Goal: Information Seeking & Learning: Check status

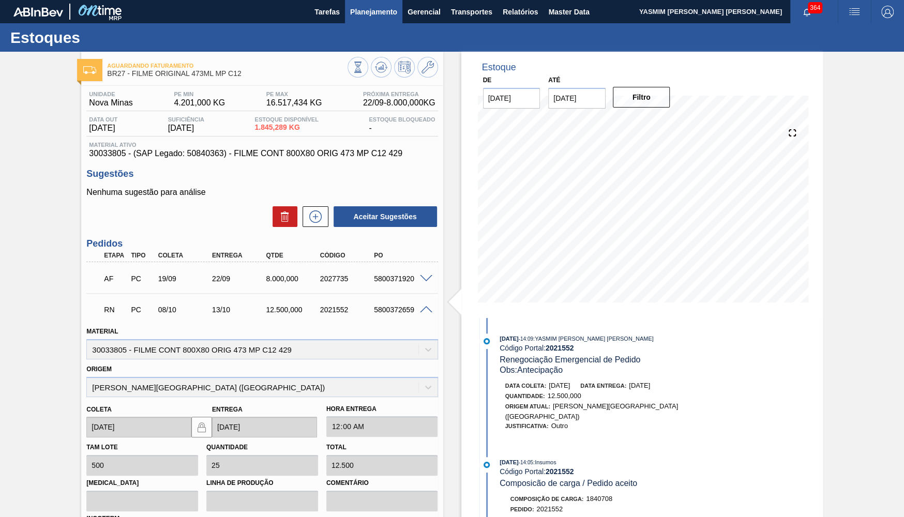
click at [357, 7] on span "Planejamento" at bounding box center [373, 12] width 47 height 12
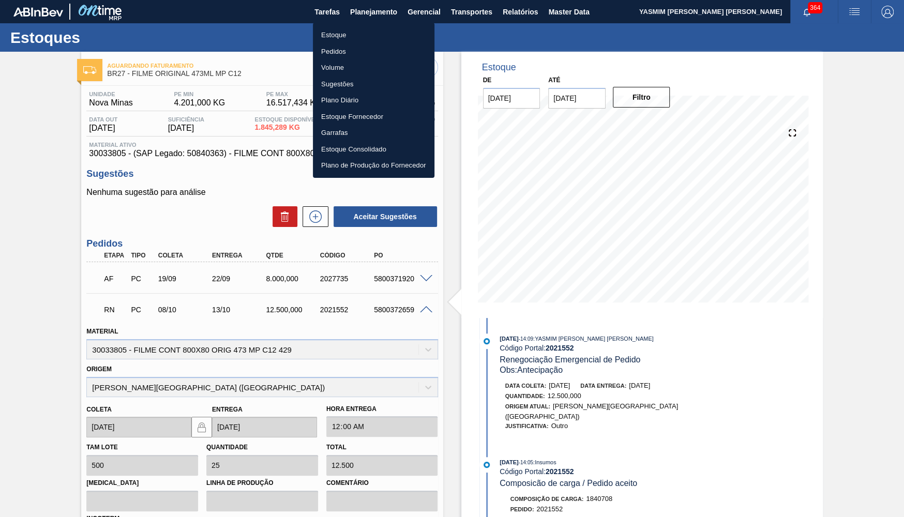
click at [375, 37] on li "Estoque" at bounding box center [374, 35] width 122 height 17
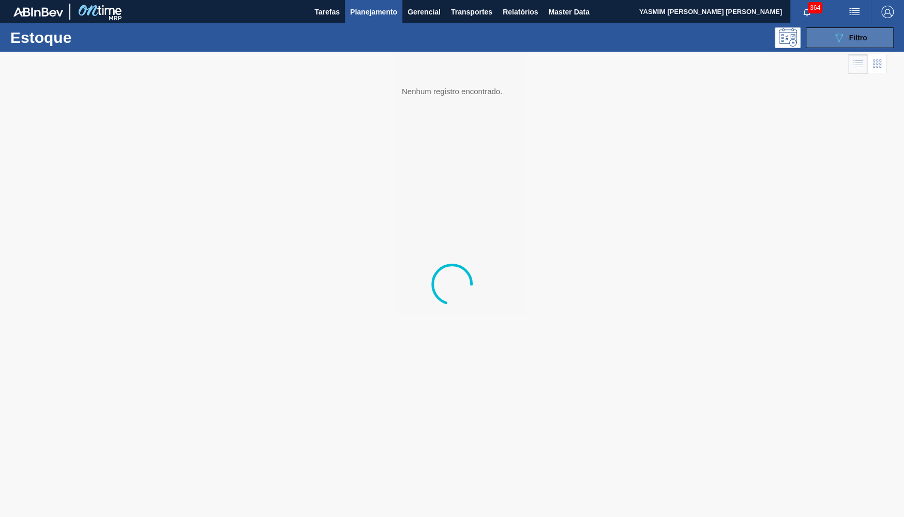
click at [846, 31] on button "089F7B8B-B2A5-4AFE-B5C0-19BA573D28AC Filtro" at bounding box center [850, 37] width 88 height 21
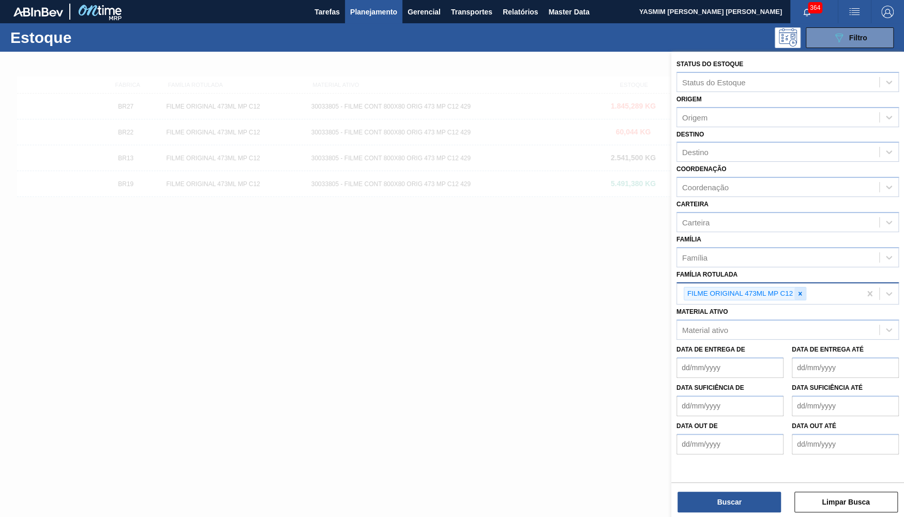
click at [806, 288] on div at bounding box center [800, 294] width 11 height 13
type Rotulada "q"
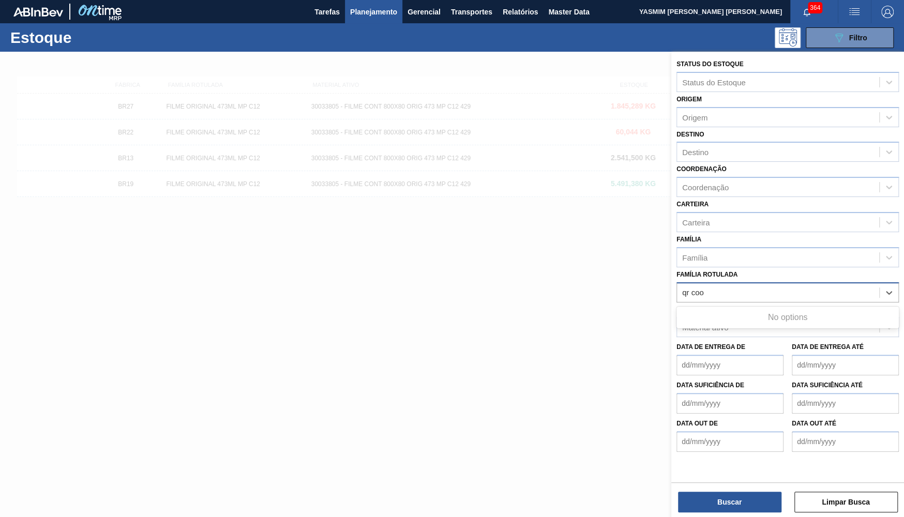
type Rotulada "qr co"
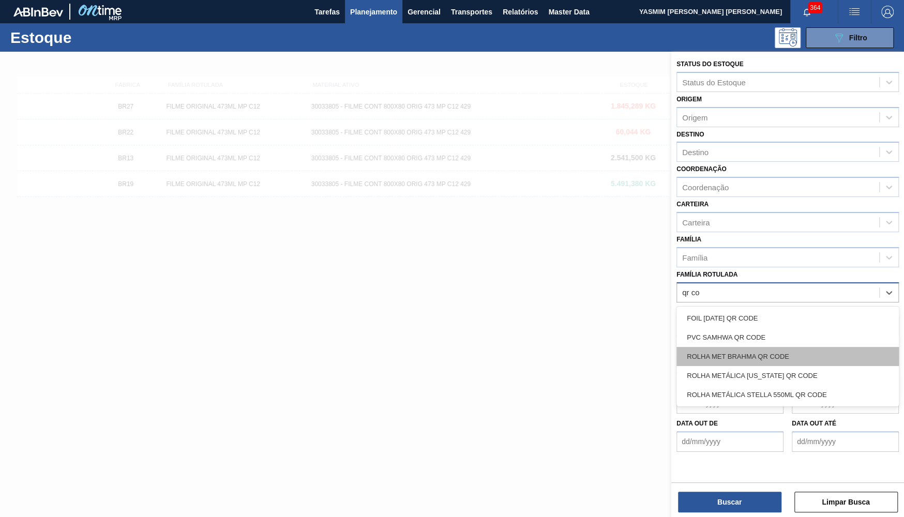
click at [784, 347] on div "ROLHA MET BRAHMA QR CODE" at bounding box center [788, 356] width 222 height 19
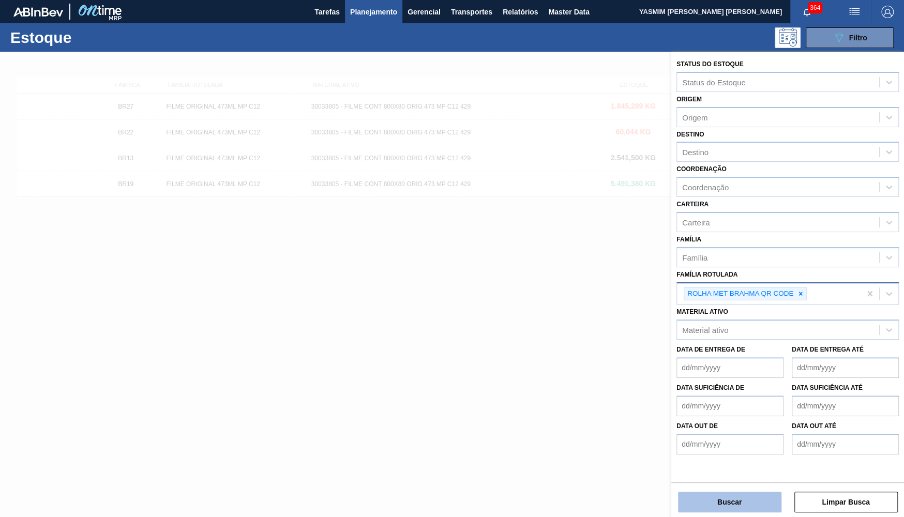
click at [728, 503] on button "Buscar" at bounding box center [729, 502] width 103 height 21
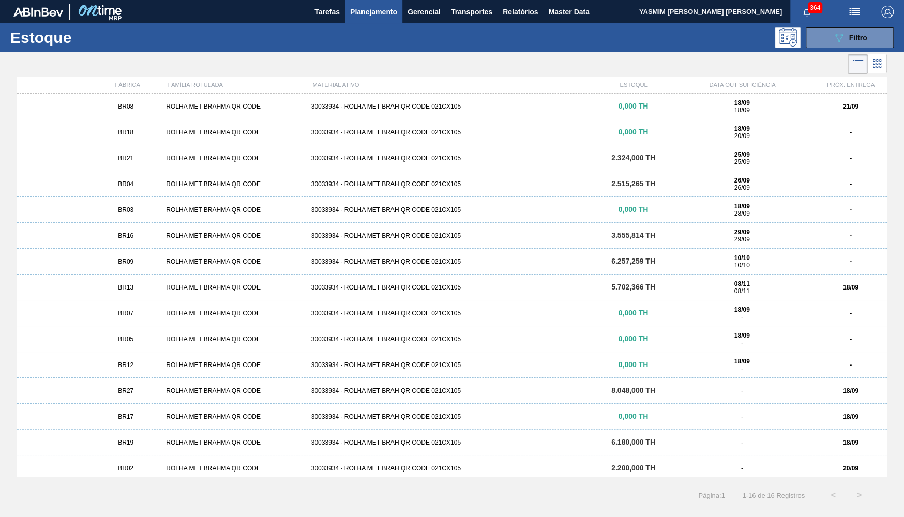
scroll to position [30, 0]
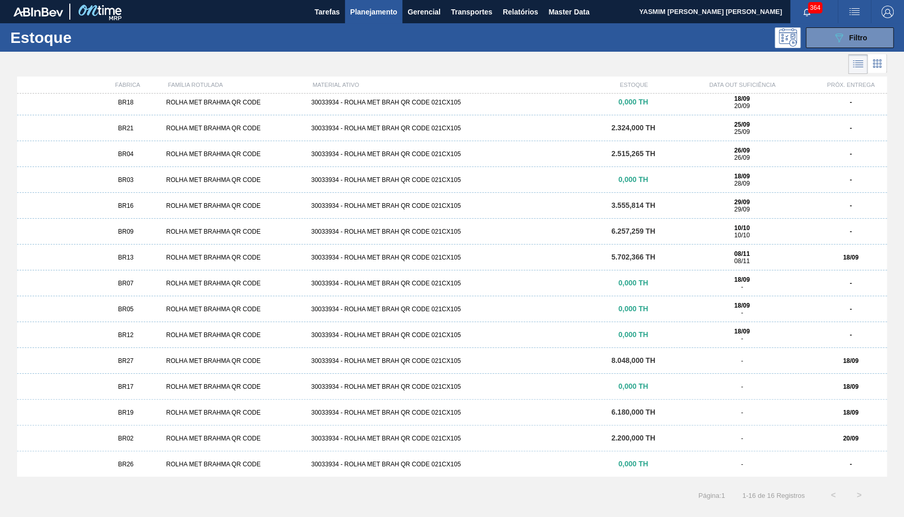
click at [135, 357] on div "BR27" at bounding box center [125, 360] width 72 height 7
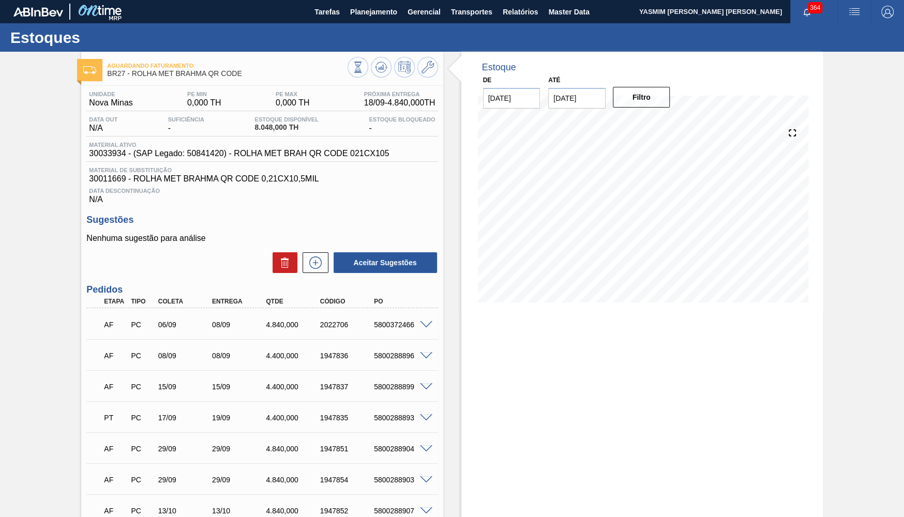
scroll to position [101, 0]
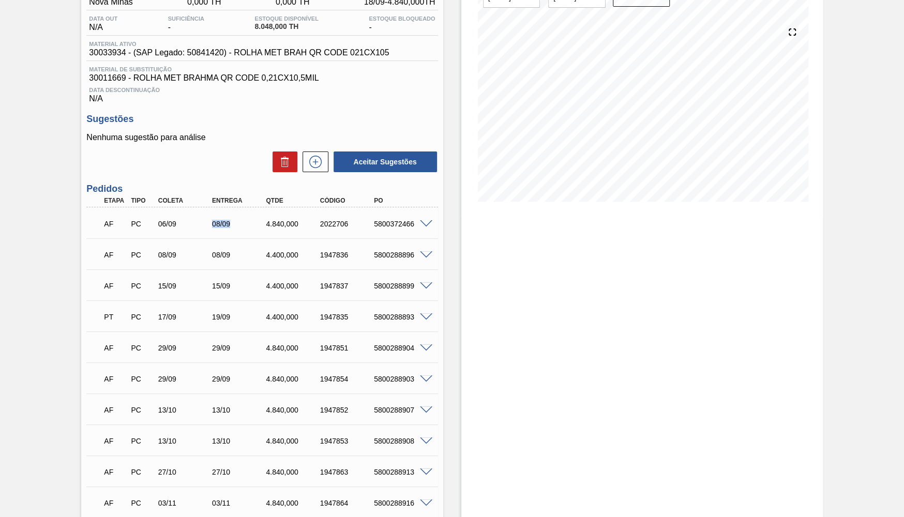
drag, startPoint x: 199, startPoint y: 217, endPoint x: 254, endPoint y: 230, distance: 56.8
click at [253, 222] on div "AF PC 06/09 08/09 4.840,000 2022706 5800372466" at bounding box center [259, 223] width 324 height 21
drag, startPoint x: 204, startPoint y: 322, endPoint x: 263, endPoint y: 328, distance: 59.2
click at [263, 328] on div "PT PC 17/09 19/09 4.400,000 1947835 5800288893" at bounding box center [261, 316] width 351 height 26
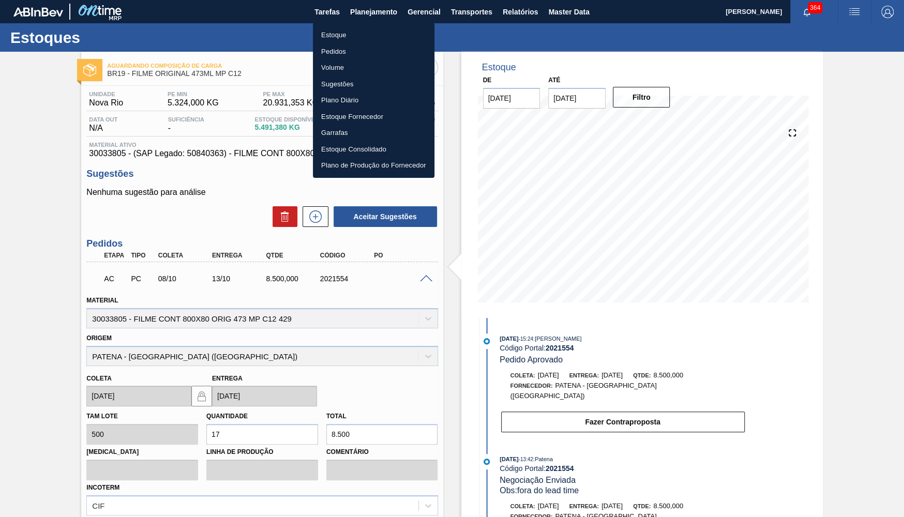
click at [345, 27] on ul "Estoque Pedidos Volume Sugestões Plano Diário Estoque Fornecedor Garrafas Estoq…" at bounding box center [374, 100] width 122 height 155
click at [344, 27] on li "Estoque" at bounding box center [374, 35] width 122 height 17
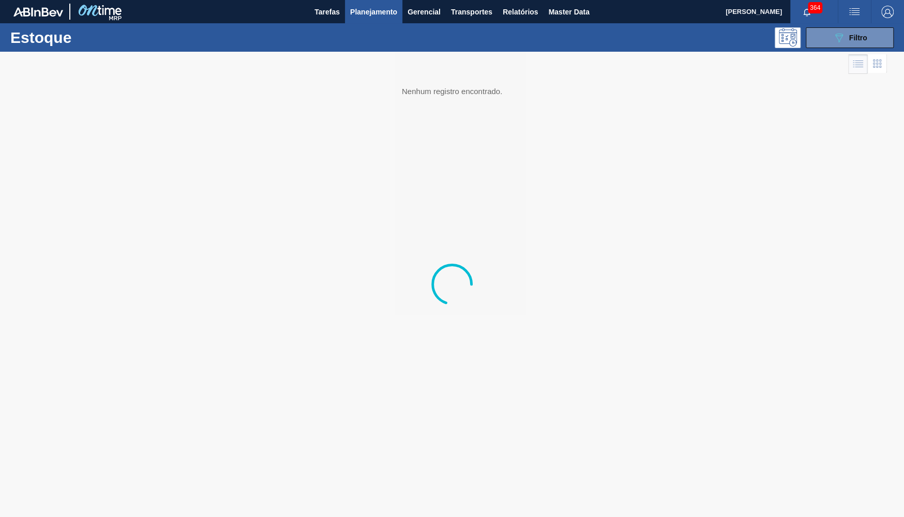
click at [851, 44] on button "089F7B8B-B2A5-4AFE-B5C0-19BA573D28AC Filtro" at bounding box center [850, 37] width 88 height 21
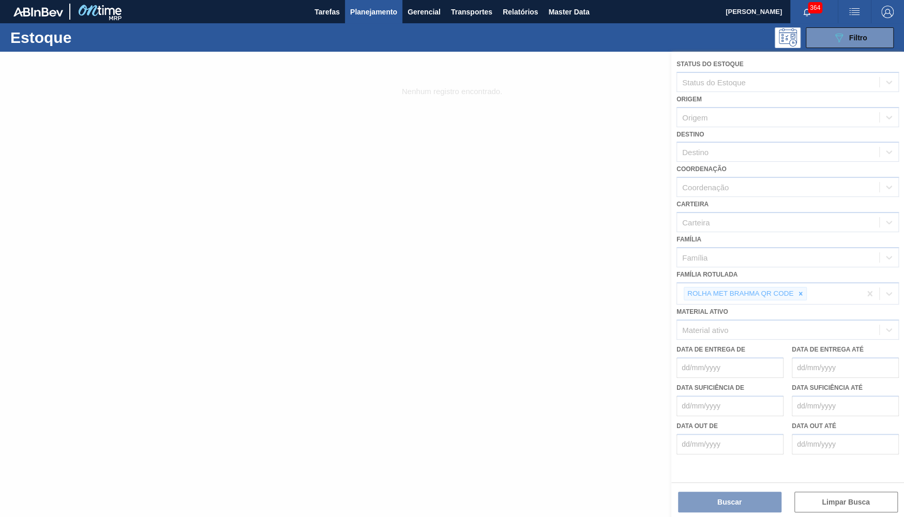
click at [798, 290] on div at bounding box center [452, 285] width 904 height 466
click at [798, 286] on div at bounding box center [452, 285] width 904 height 466
click at [805, 283] on div at bounding box center [452, 285] width 904 height 466
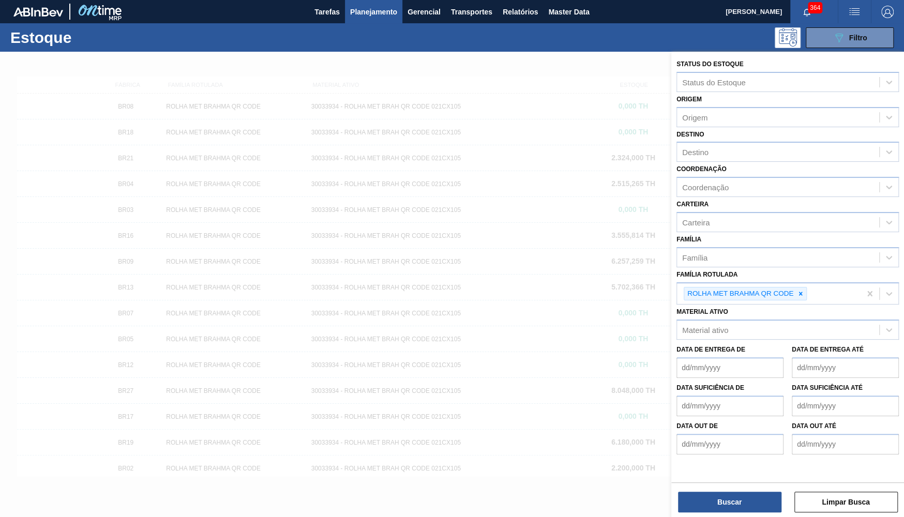
click at [804, 290] on icon at bounding box center [800, 293] width 7 height 7
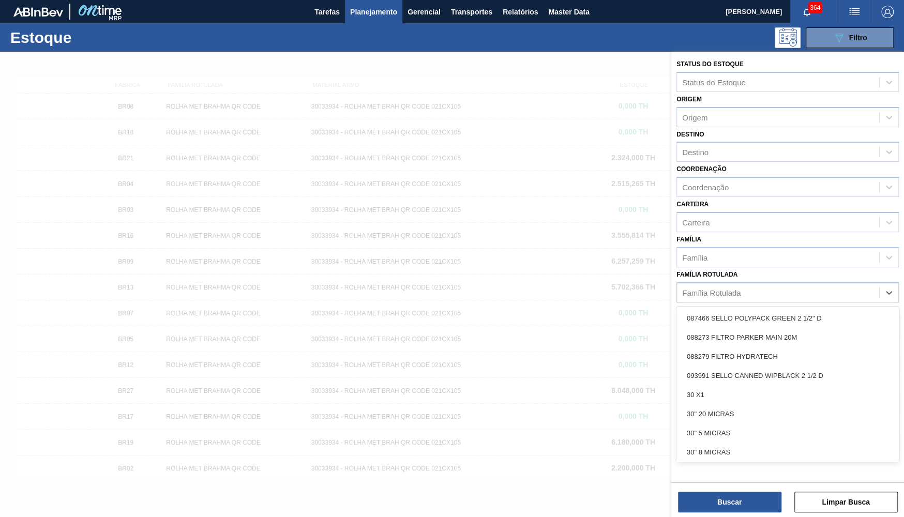
click at [805, 285] on div "Família Rotulada" at bounding box center [778, 292] width 202 height 15
type Rotulada "sk 350"
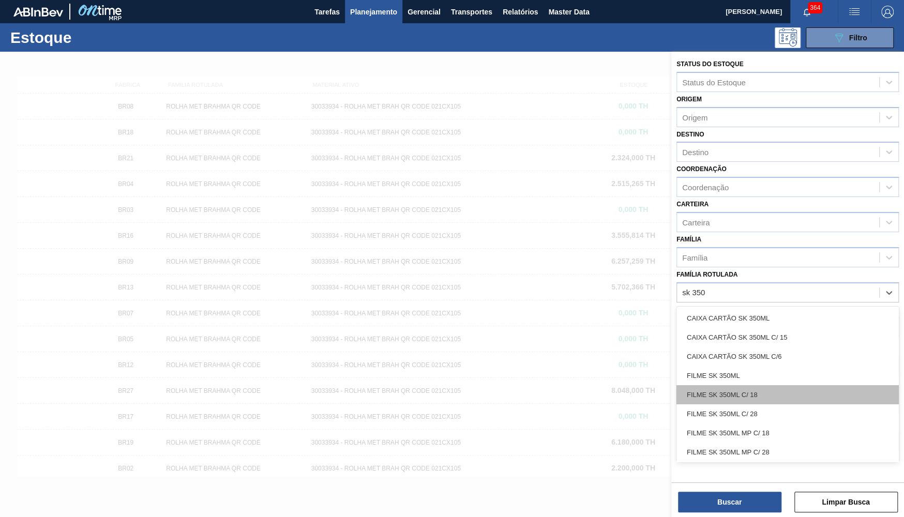
scroll to position [98, 0]
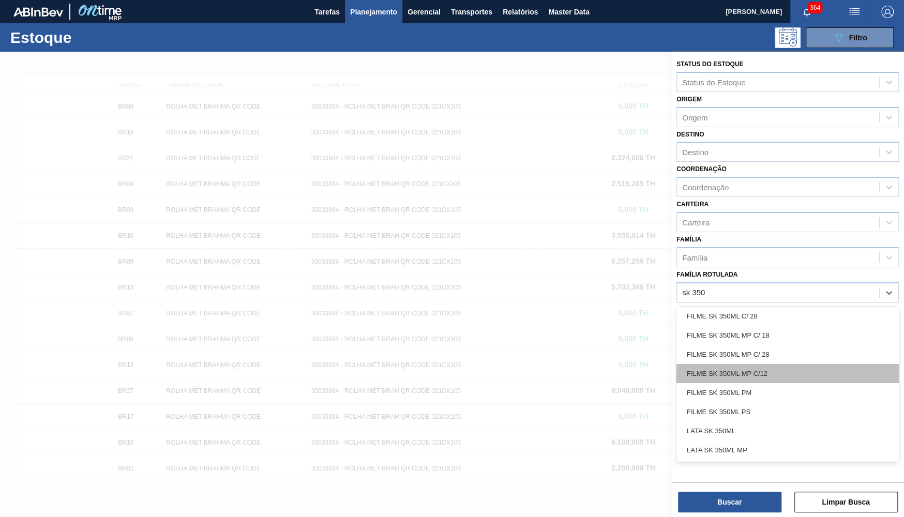
click at [780, 369] on div "FILME SK 350ML MP C/12" at bounding box center [788, 373] width 222 height 19
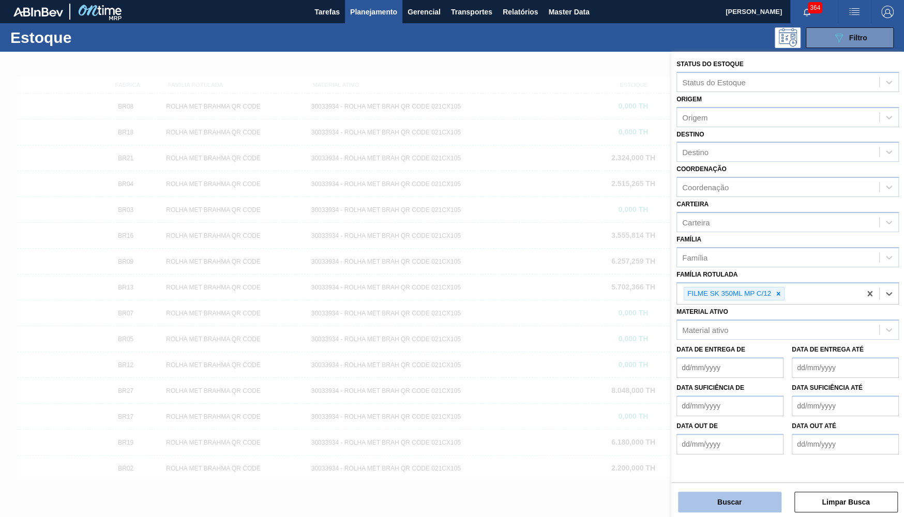
click at [746, 499] on button "Buscar" at bounding box center [729, 502] width 103 height 21
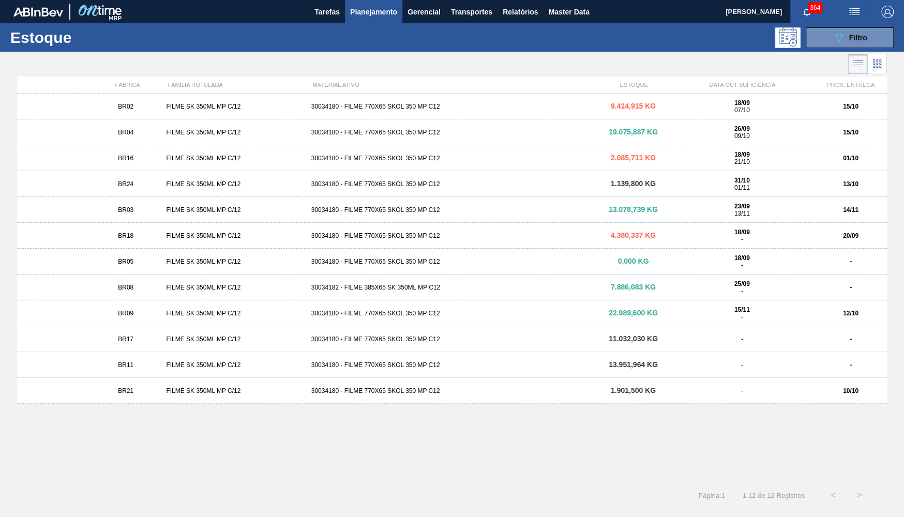
click at [157, 208] on div "BR03" at bounding box center [125, 209] width 72 height 7
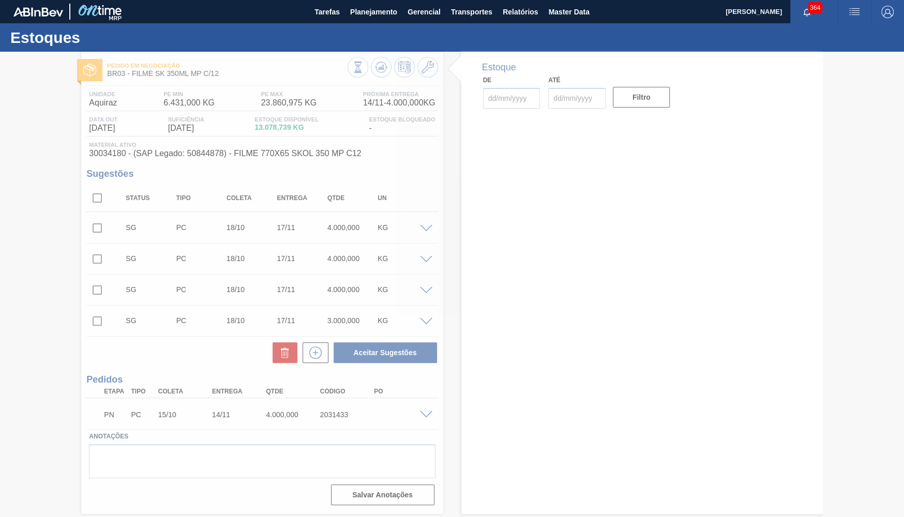
type input "[DATE]"
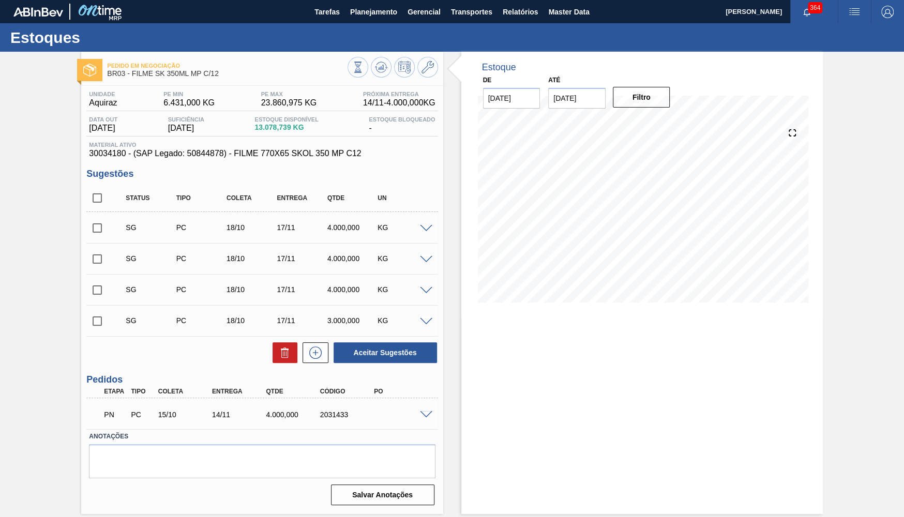
drag, startPoint x: 298, startPoint y: 129, endPoint x: 219, endPoint y: 128, distance: 78.6
click at [255, 128] on span "13.078,739 KG" at bounding box center [287, 128] width 64 height 8
click at [254, 143] on span "Material ativo" at bounding box center [262, 145] width 346 height 6
click at [94, 158] on span "30034180 - (SAP Legado: 50844878) - FILME 770X65 SKOL 350 MP C12" at bounding box center [262, 153] width 346 height 9
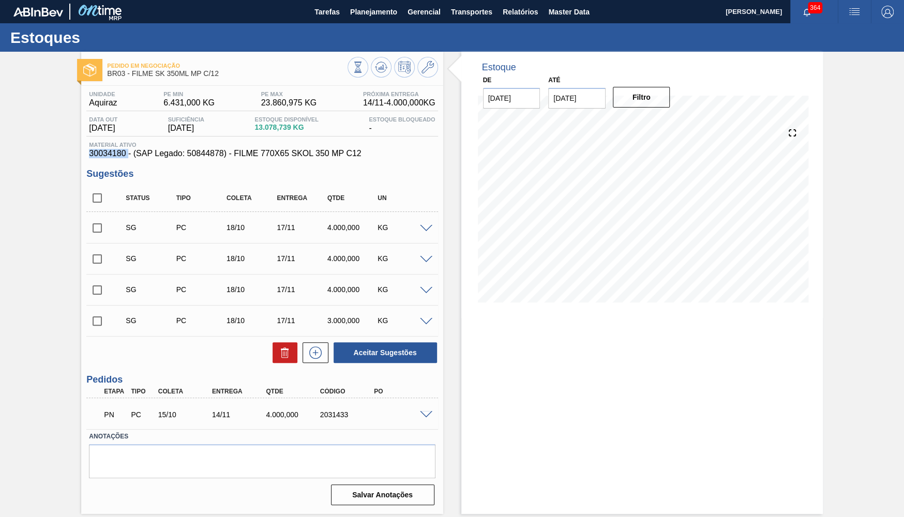
copy span "30034180"
click at [99, 199] on input "checkbox" at bounding box center [97, 198] width 22 height 22
checkbox input "true"
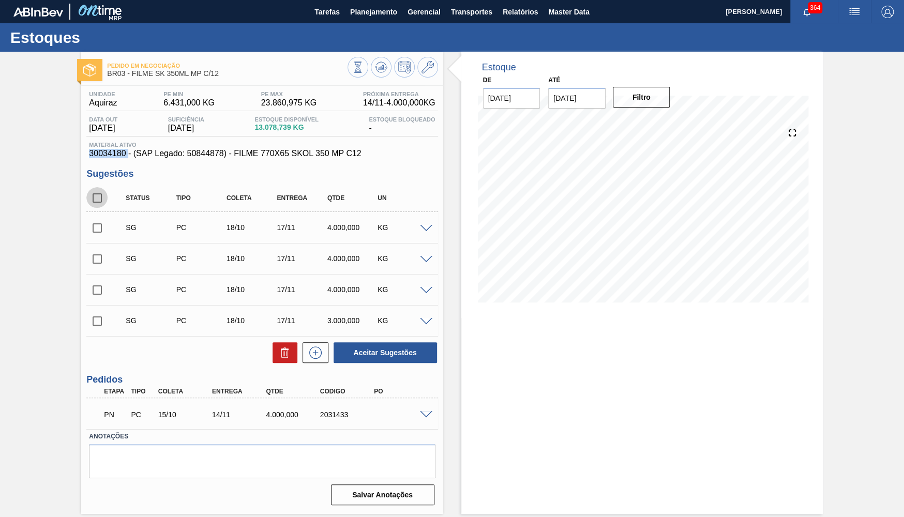
checkbox input "true"
click at [283, 359] on icon at bounding box center [285, 353] width 12 height 12
checkbox input "false"
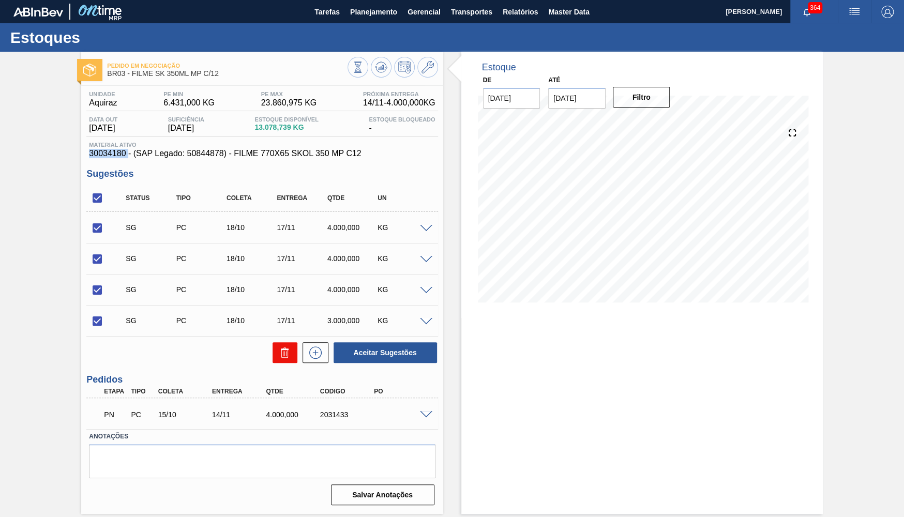
checkbox input "false"
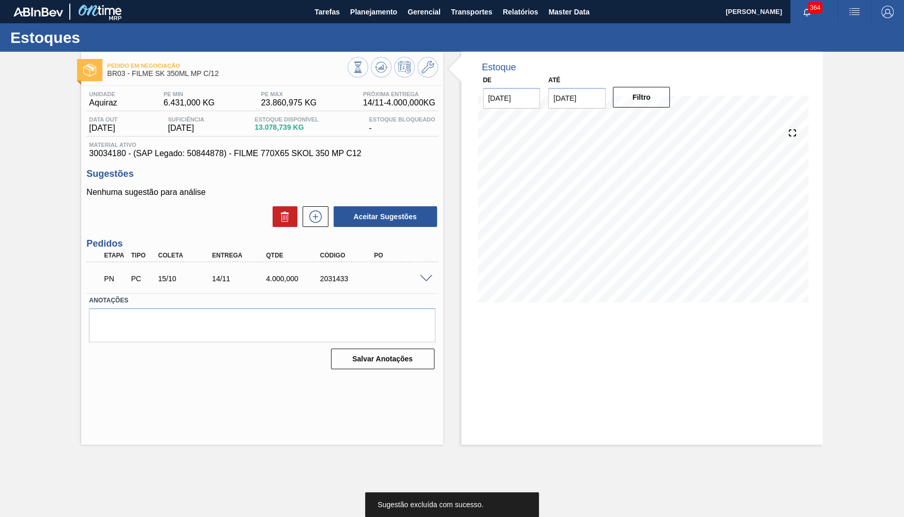
click at [227, 141] on div "Unidade Aquiraz PE MIN 6.431,000 KG PE MAX 23.860,975 KG Próxima Entrega 14/11 …" at bounding box center [261, 124] width 351 height 67
click at [90, 154] on span "30034180 - (SAP Legado: 50844878) - FILME 770X65 SKOL 350 MP C12" at bounding box center [262, 153] width 346 height 9
click at [607, 359] on div "Estoque De 18/09/2025 Até 30/11/2025 Filtro 21/09 Projeção de Estoque 10,162.06…" at bounding box center [642, 248] width 362 height 393
click at [312, 202] on div "Nenhuma sugestão para análise Aceitar Sugestões" at bounding box center [261, 208] width 351 height 40
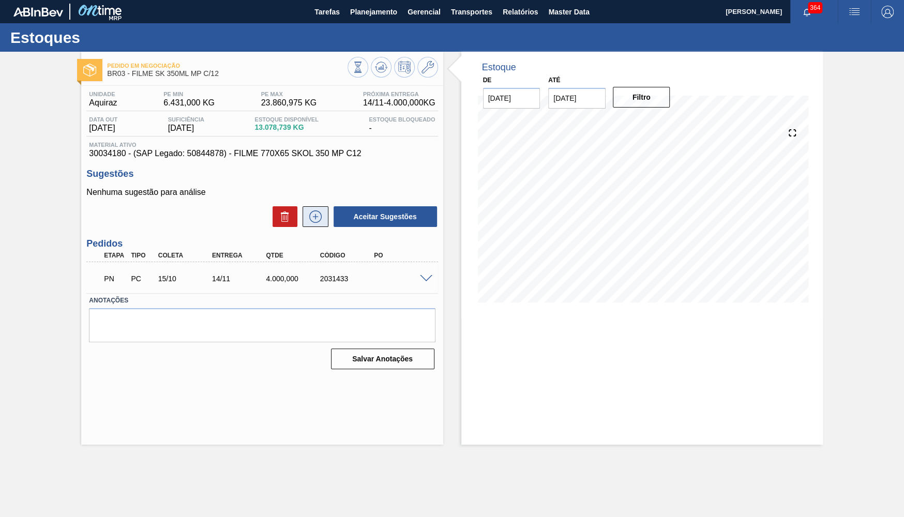
click at [312, 212] on icon at bounding box center [315, 217] width 12 height 12
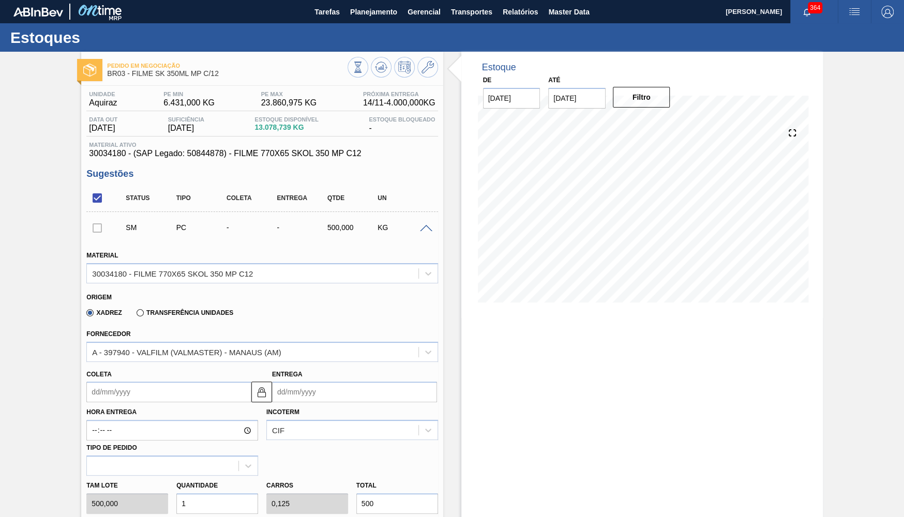
click at [173, 368] on div "Coleta" at bounding box center [168, 385] width 165 height 36
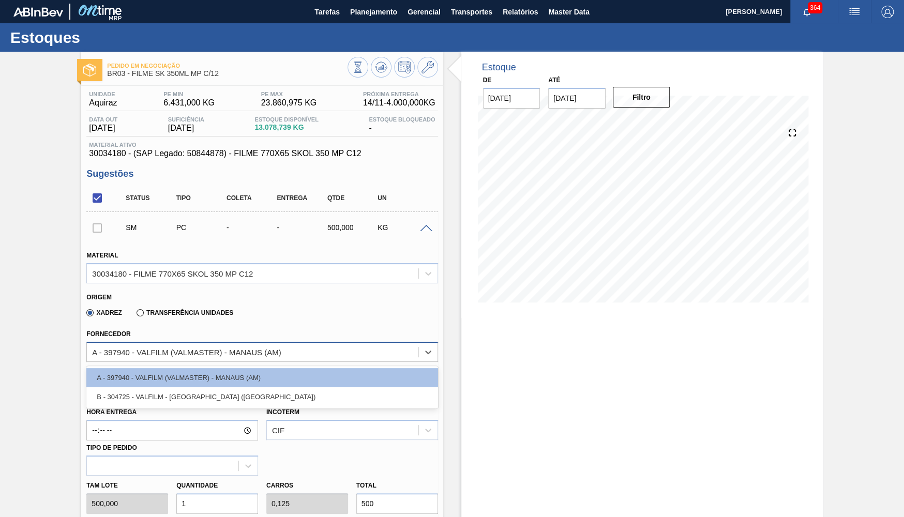
click at [166, 355] on div "A - 397940 - VALFILM (VALMASTER) - MANAUS (AM)" at bounding box center [252, 352] width 331 height 15
click at [429, 59] on button at bounding box center [427, 67] width 21 height 21
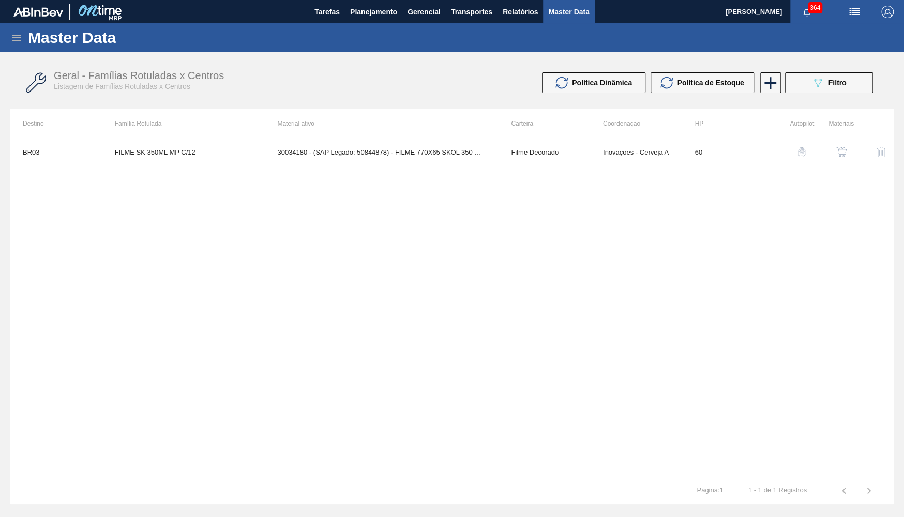
click at [840, 153] on img "button" at bounding box center [842, 152] width 10 height 10
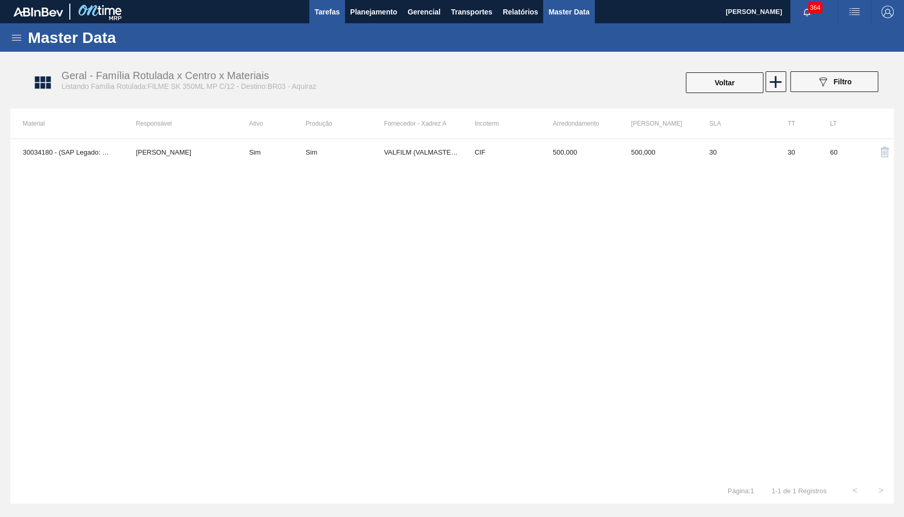
click at [337, 13] on span "Tarefas" at bounding box center [327, 12] width 25 height 12
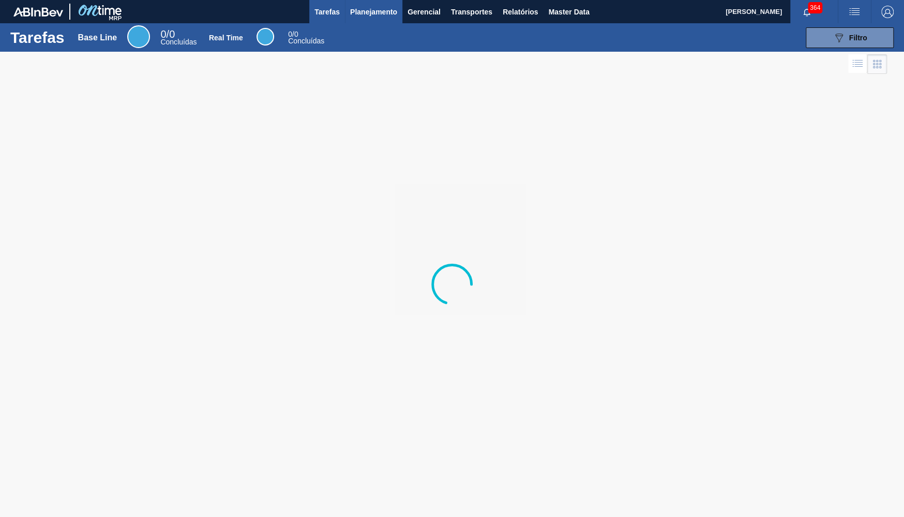
click at [366, 12] on span "Planejamento" at bounding box center [373, 12] width 47 height 12
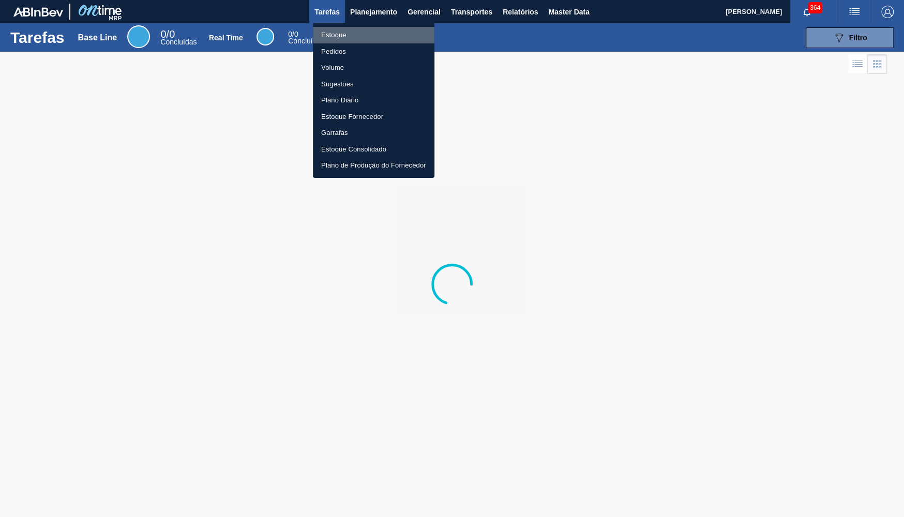
click at [358, 29] on li "Estoque" at bounding box center [374, 35] width 122 height 17
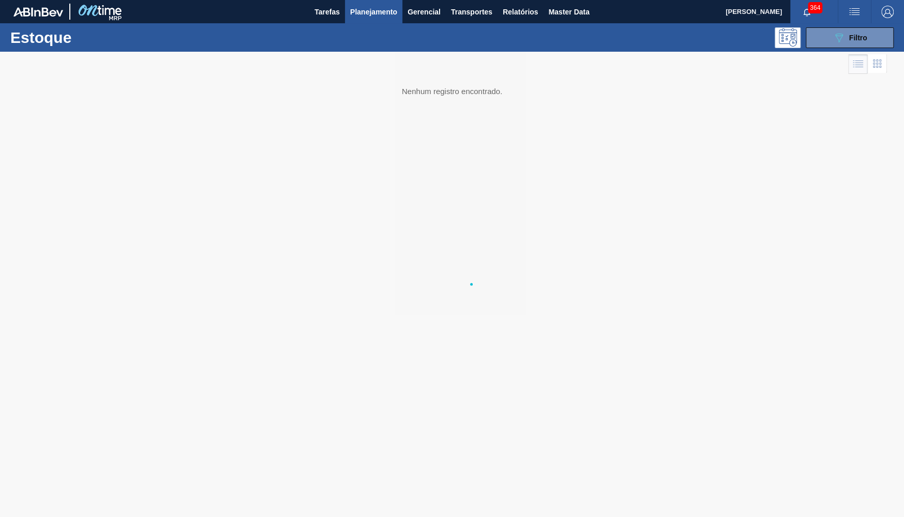
click at [855, 34] on span "Filtro" at bounding box center [858, 38] width 18 height 8
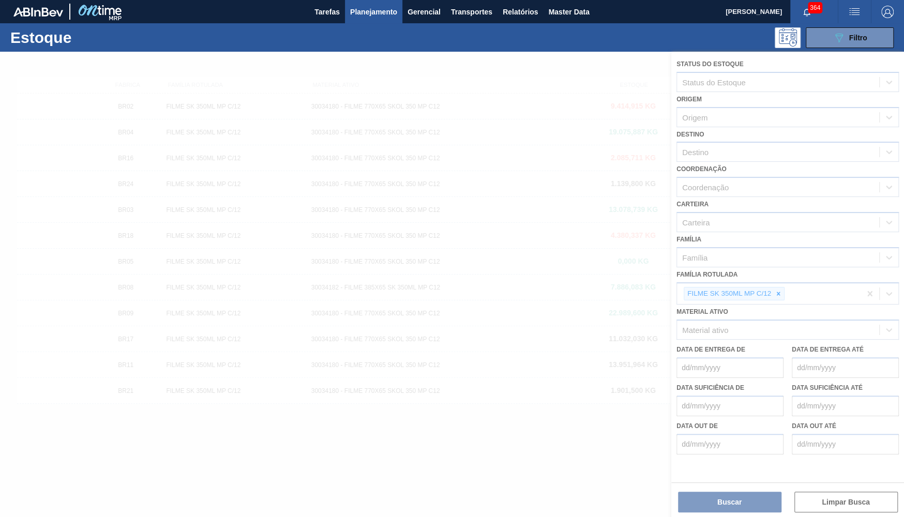
click at [776, 276] on div at bounding box center [452, 285] width 904 height 466
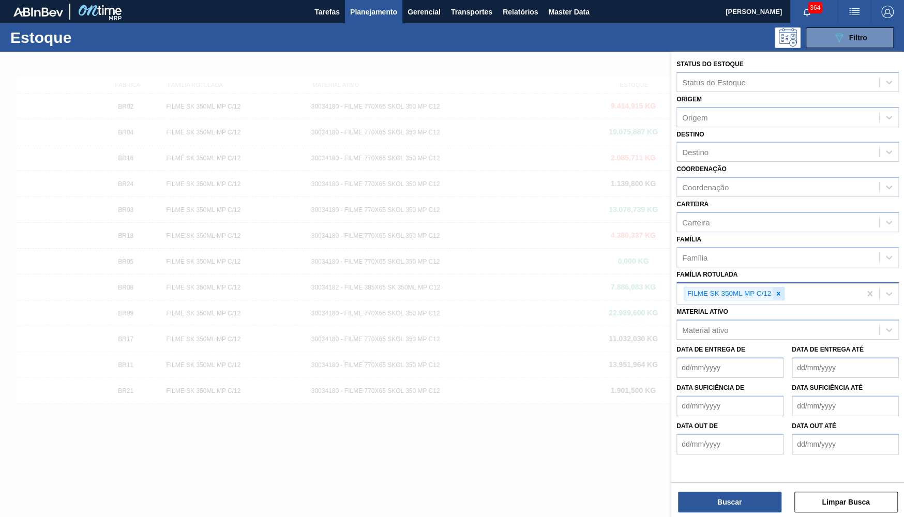
click at [778, 290] on icon at bounding box center [778, 293] width 7 height 7
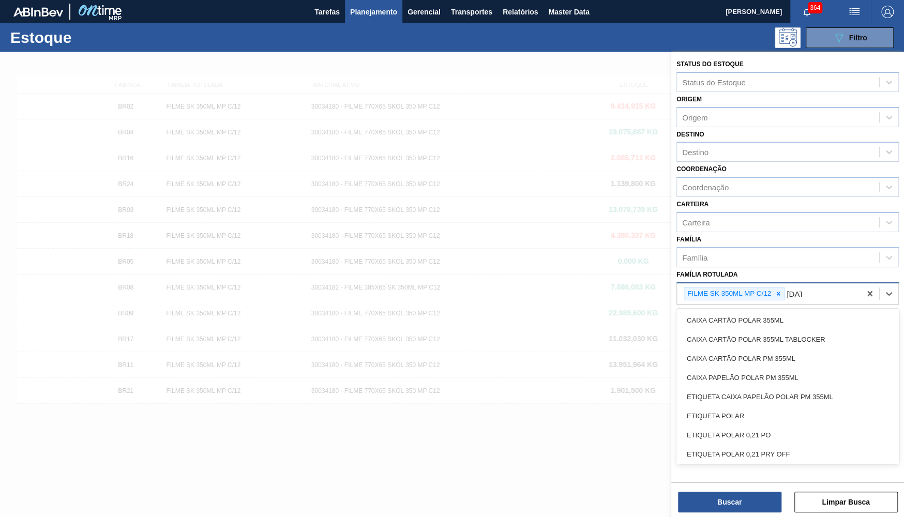
type Rotulada "polar"
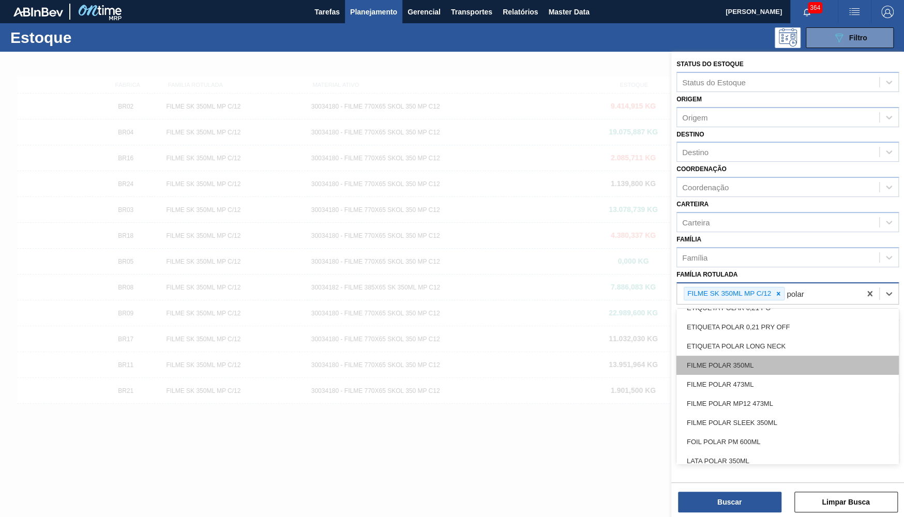
scroll to position [151, 0]
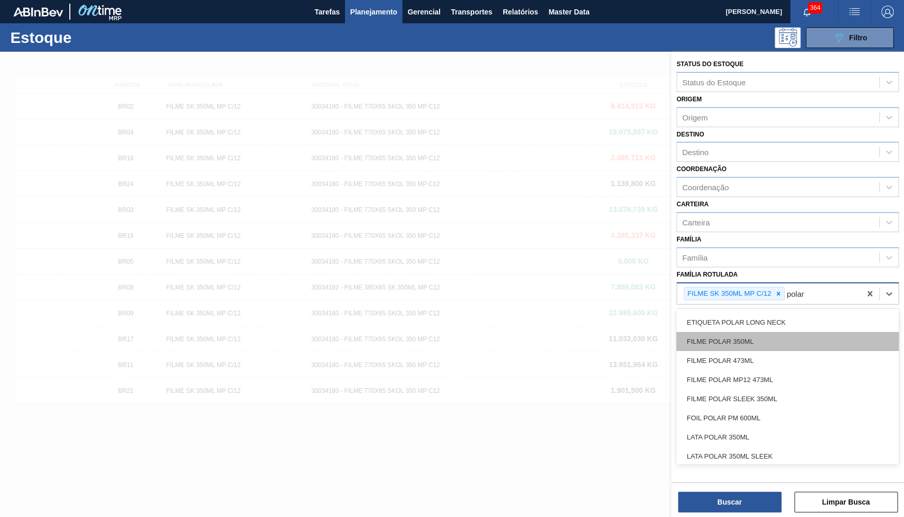
click at [768, 372] on div "FILME POLAR MP12 473ML" at bounding box center [788, 379] width 222 height 19
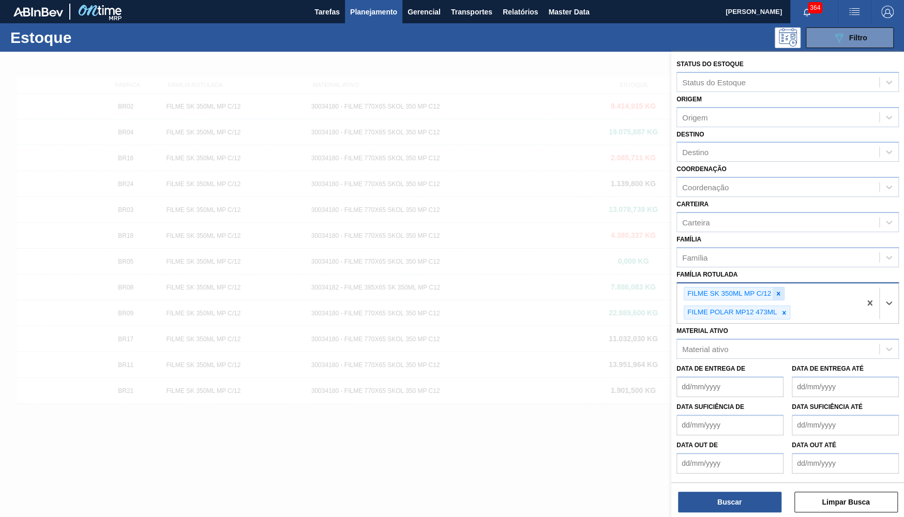
click at [780, 289] on div at bounding box center [778, 294] width 11 height 13
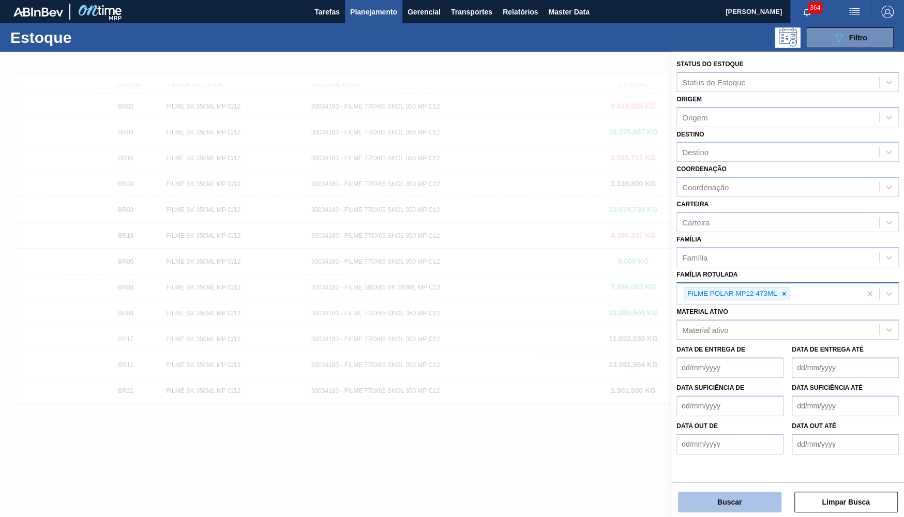
click at [748, 502] on button "Buscar" at bounding box center [729, 502] width 103 height 21
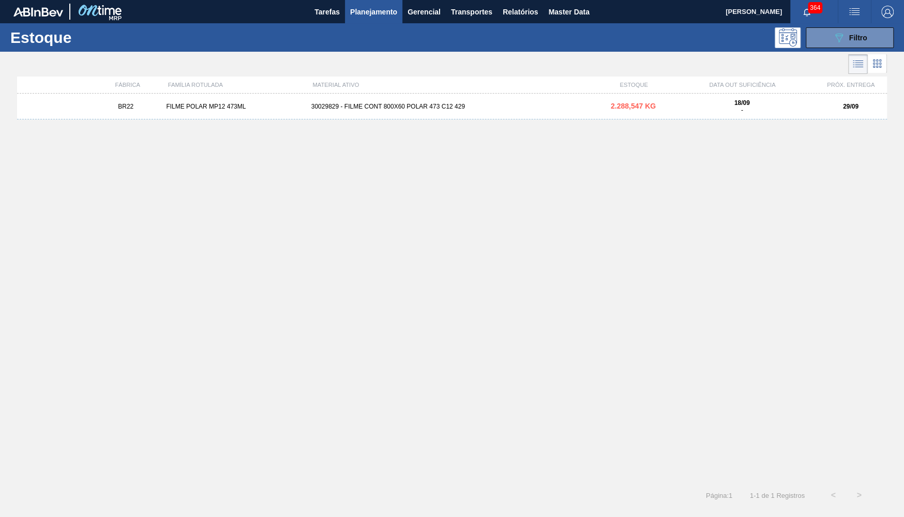
click at [466, 109] on div "30029829 - FILME CONT 800X60 POLAR 473 C12 429" at bounding box center [452, 106] width 290 height 7
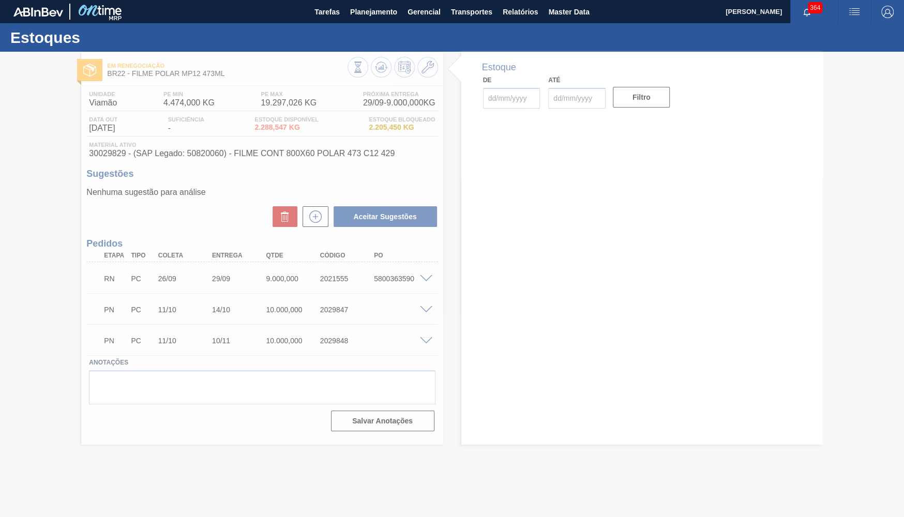
type input "[DATE]"
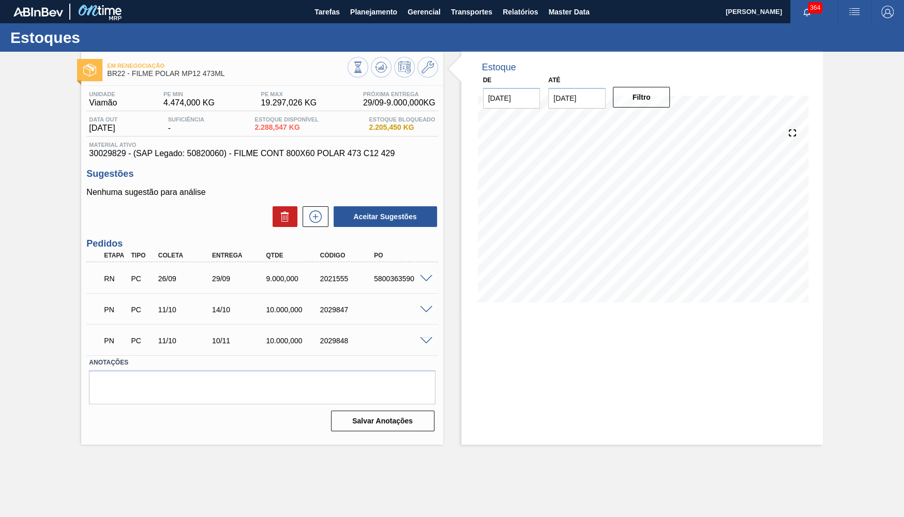
click at [428, 279] on span at bounding box center [426, 279] width 12 height 8
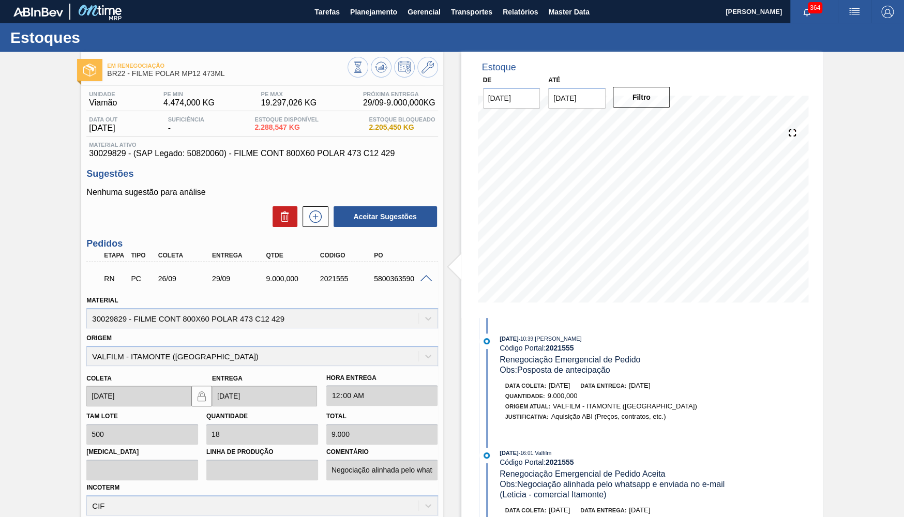
click at [253, 152] on span "30029829 - (SAP Legado: 50820060) - FILME CONT 800X60 POLAR 473 C12 429" at bounding box center [262, 153] width 346 height 9
click at [401, 271] on div "RN PC 26/09 29/09 9.000,000 2021555 5800363590" at bounding box center [259, 277] width 324 height 21
click at [423, 269] on div "RN PC 26/09 29/09 9.000,000 2021555 5800363590" at bounding box center [261, 278] width 351 height 26
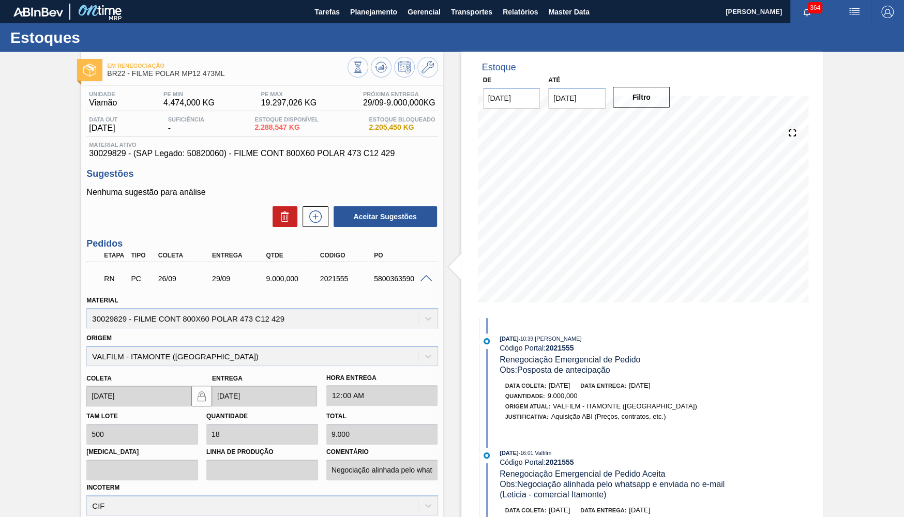
click at [601, 365] on div "Renegociação Emergencial de Pedido" at bounding box center [570, 360] width 141 height 10
click at [599, 362] on span "Renegociação Emergencial de Pedido" at bounding box center [570, 359] width 141 height 9
click at [215, 153] on span "30029829 - (SAP Legado: 50820060) - FILME CONT 800X60 POLAR 473 C12 429" at bounding box center [262, 153] width 346 height 9
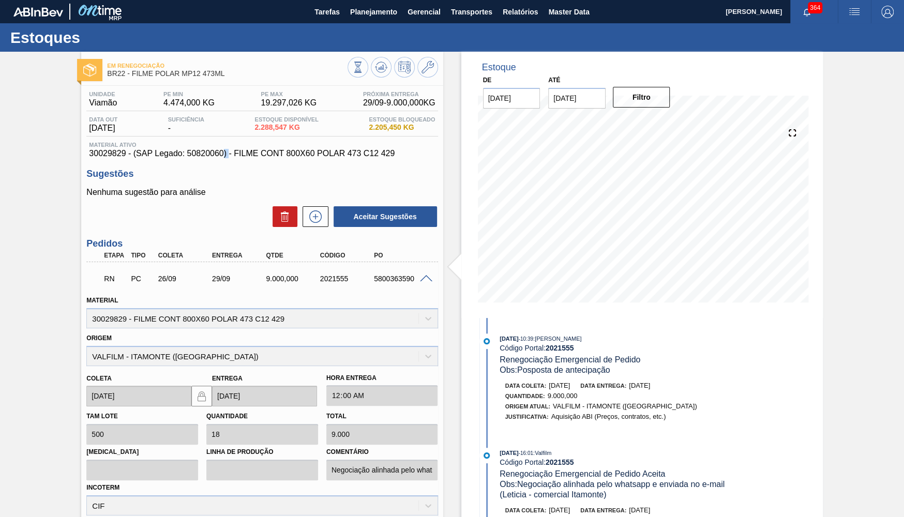
click at [215, 153] on span "30029829 - (SAP Legado: 50820060) - FILME CONT 800X60 POLAR 473 C12 429" at bounding box center [262, 153] width 346 height 9
click at [534, 324] on div "16/09/2025 - 10:39 : YASMIM FERREIRA DA SILVA Código Portal: 2021555 Renegociaç…" at bounding box center [613, 502] width 266 height 368
click at [518, 338] on span "16/09/2025" at bounding box center [509, 339] width 19 height 6
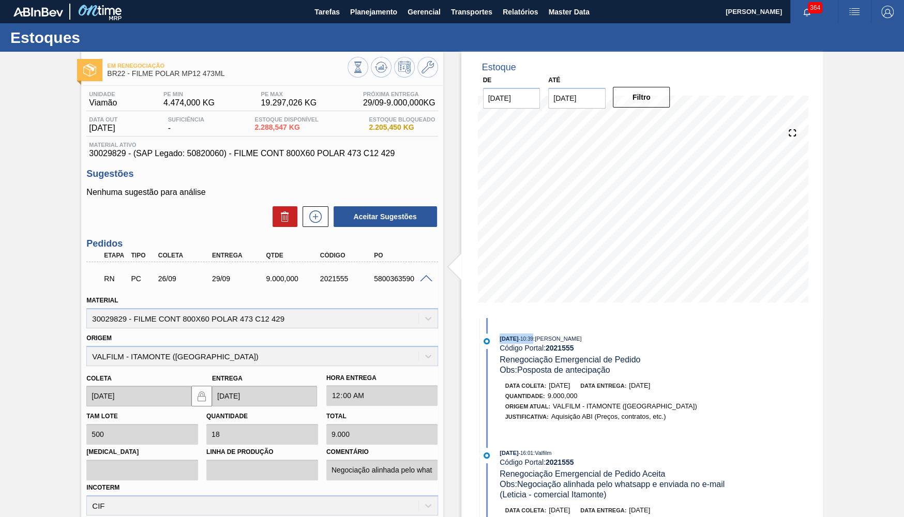
click at [518, 338] on span "16/09/2025" at bounding box center [509, 339] width 19 height 6
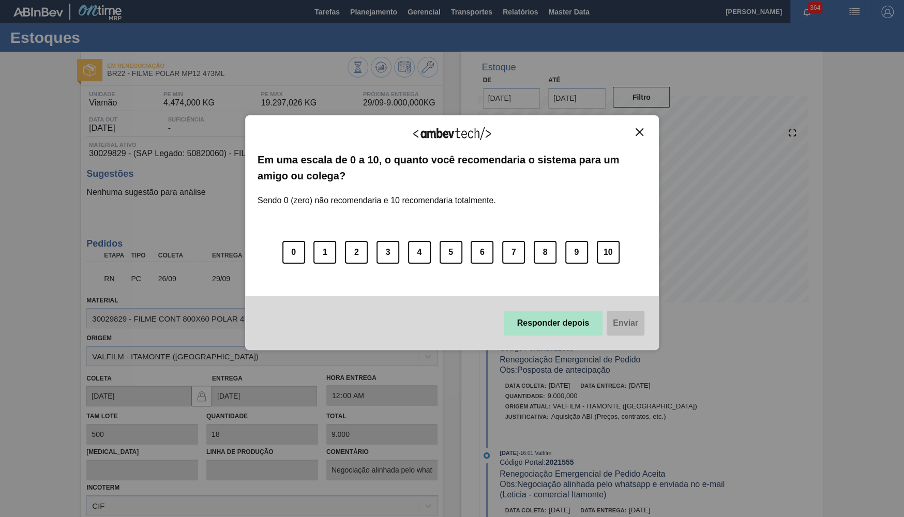
click at [549, 330] on button "Responder depois" at bounding box center [553, 323] width 99 height 25
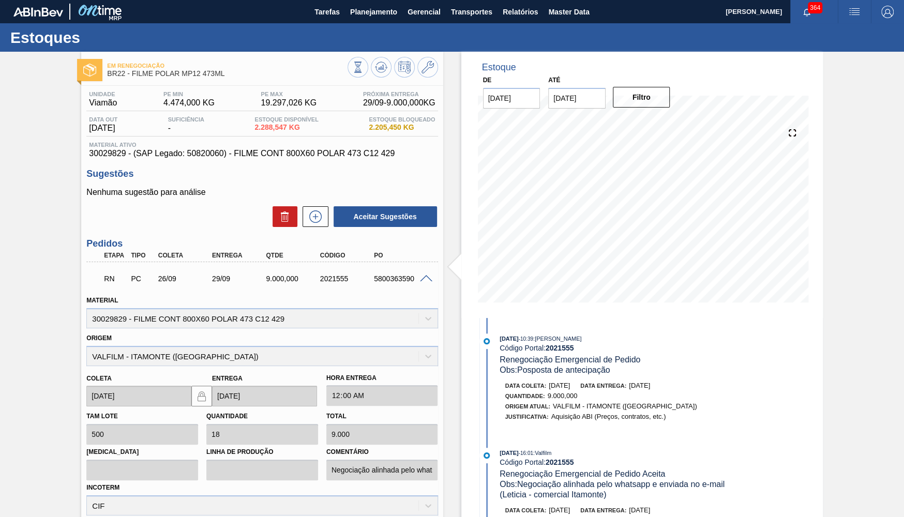
click at [429, 275] on div at bounding box center [427, 278] width 21 height 8
click at [427, 275] on div at bounding box center [427, 278] width 21 height 8
click at [422, 279] on span at bounding box center [426, 279] width 12 height 8
